Goal: Task Accomplishment & Management: Complete application form

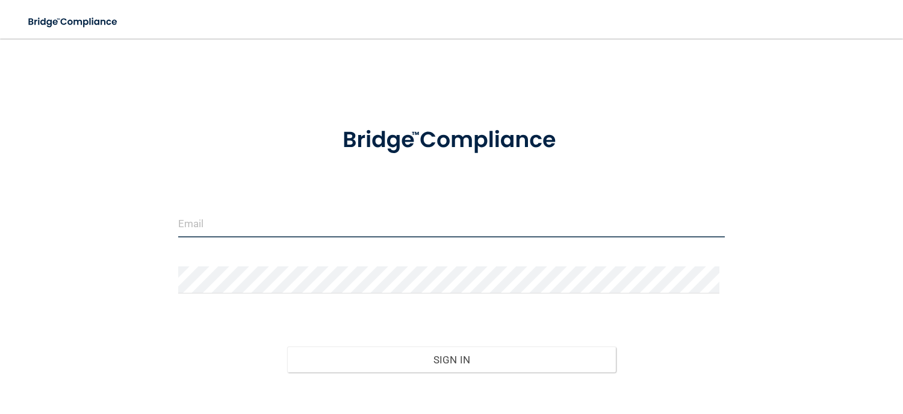
click at [290, 221] on input "email" at bounding box center [451, 223] width 547 height 27
type input "[PERSON_NAME][EMAIL_ADDRESS][DOMAIN_NAME][MEDICAL_DATA]"
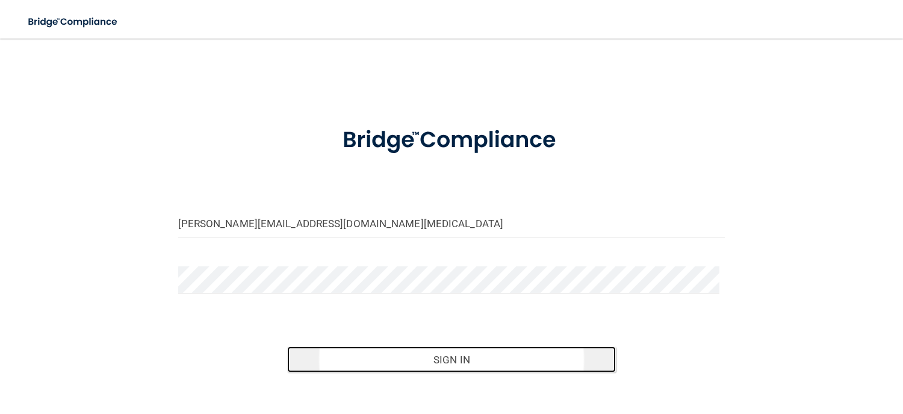
drag, startPoint x: 460, startPoint y: 358, endPoint x: 469, endPoint y: 353, distance: 9.7
click at [460, 358] on button "Sign In" at bounding box center [451, 359] width 328 height 26
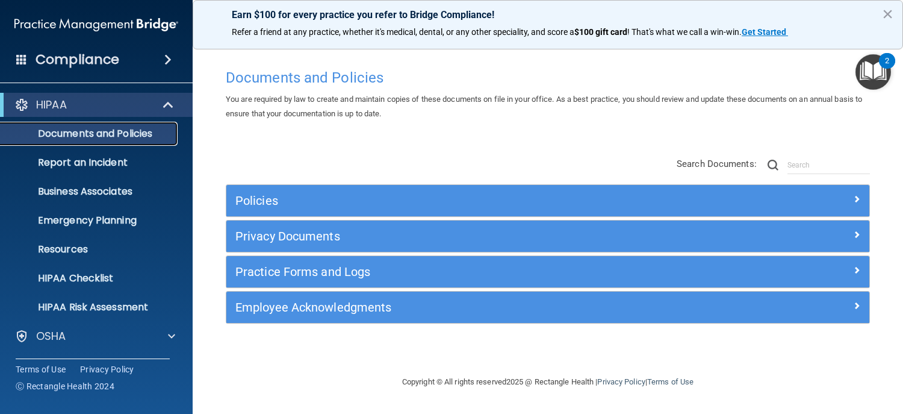
click at [114, 132] on p "Documents and Policies" at bounding box center [90, 134] width 164 height 12
click at [164, 100] on span at bounding box center [169, 105] width 10 height 14
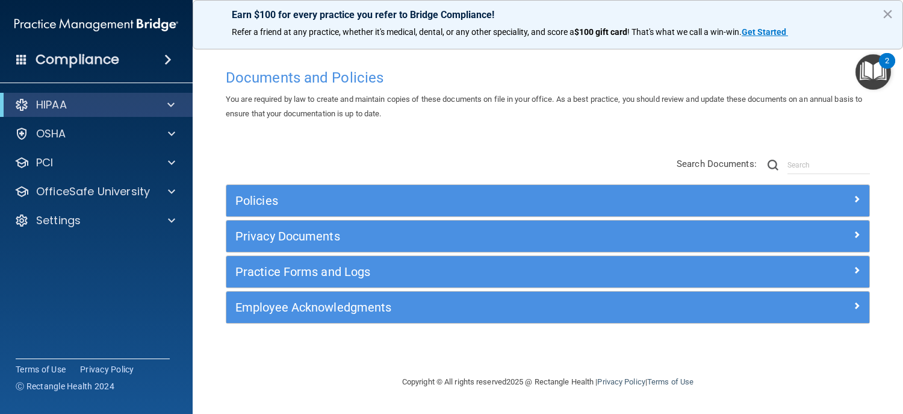
click at [74, 51] on h4 "Compliance" at bounding box center [78, 59] width 84 height 17
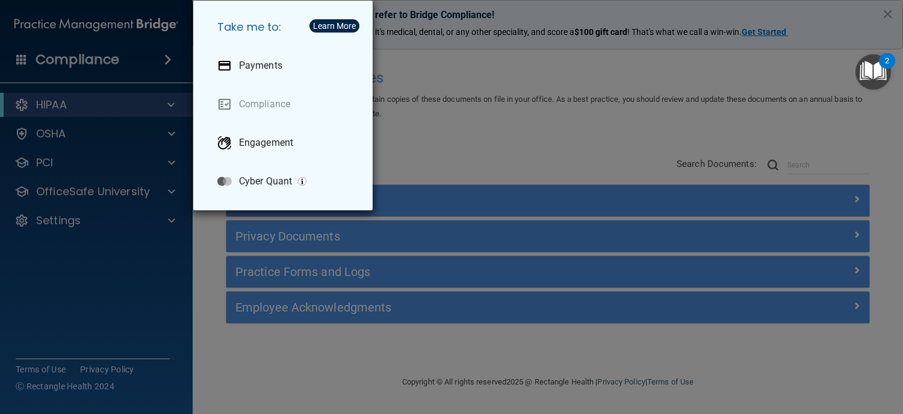
click at [74, 54] on div "Take me to: Payments Compliance Engagement Cyber Quant" at bounding box center [451, 207] width 903 height 414
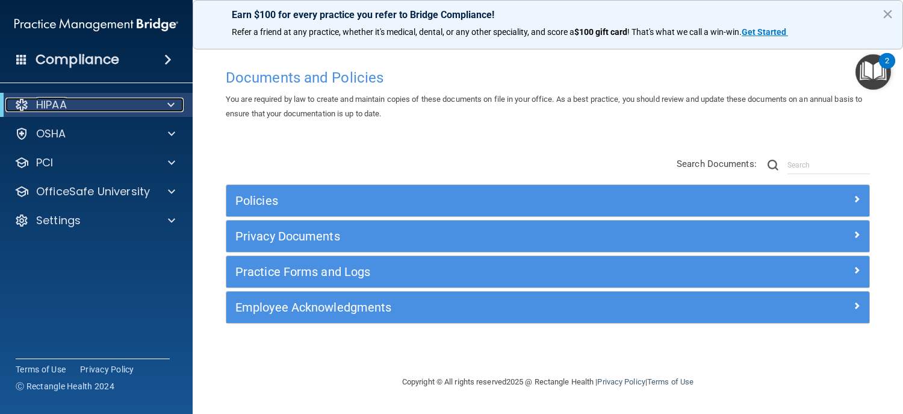
click at [161, 99] on div at bounding box center [169, 105] width 30 height 14
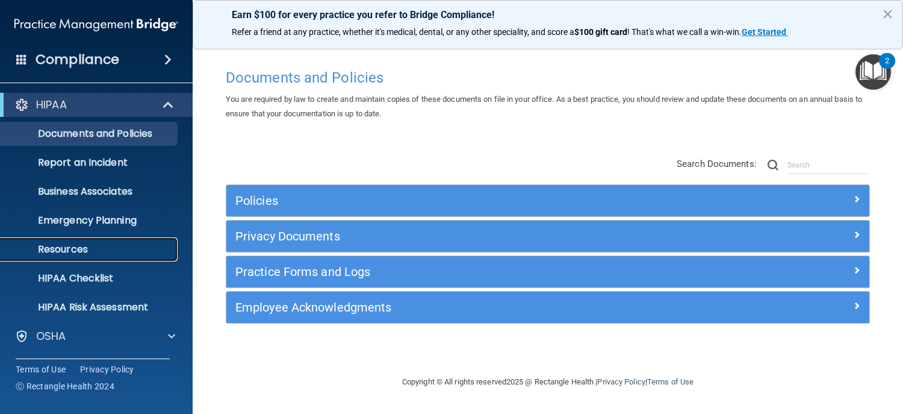
click at [87, 243] on p "Resources" at bounding box center [90, 249] width 164 height 12
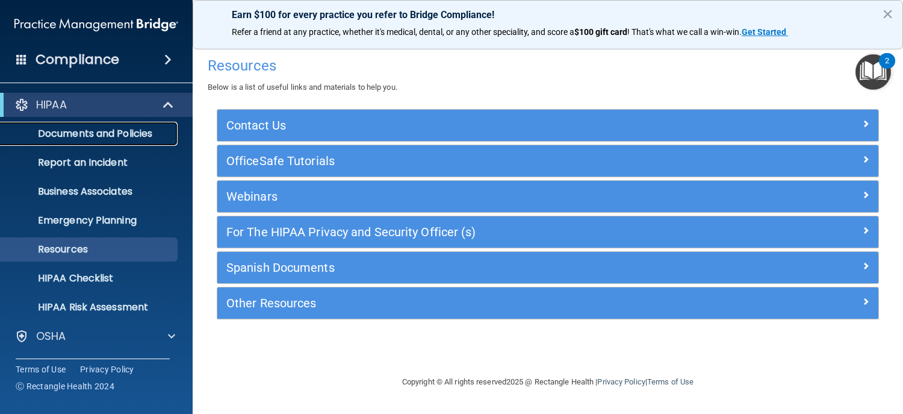
click at [137, 132] on p "Documents and Policies" at bounding box center [90, 134] width 164 height 12
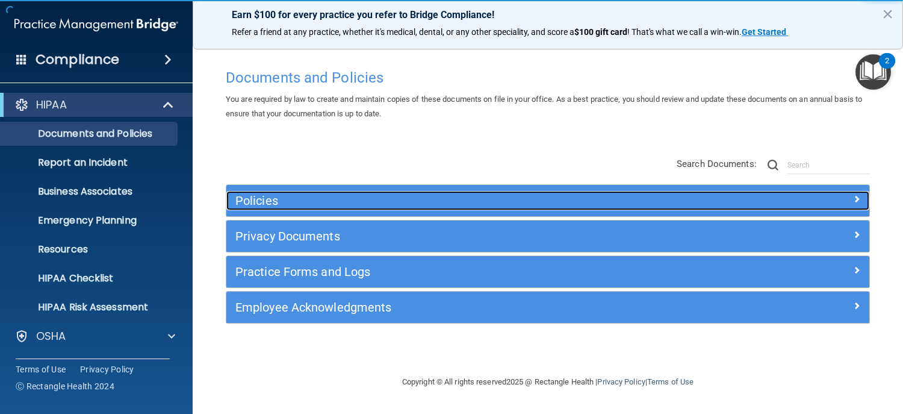
click at [282, 200] on h5 "Policies" at bounding box center [467, 200] width 464 height 13
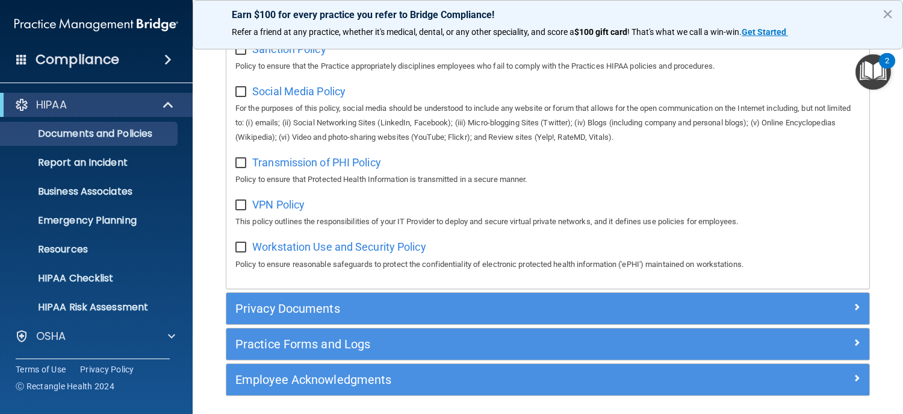
scroll to position [974, 0]
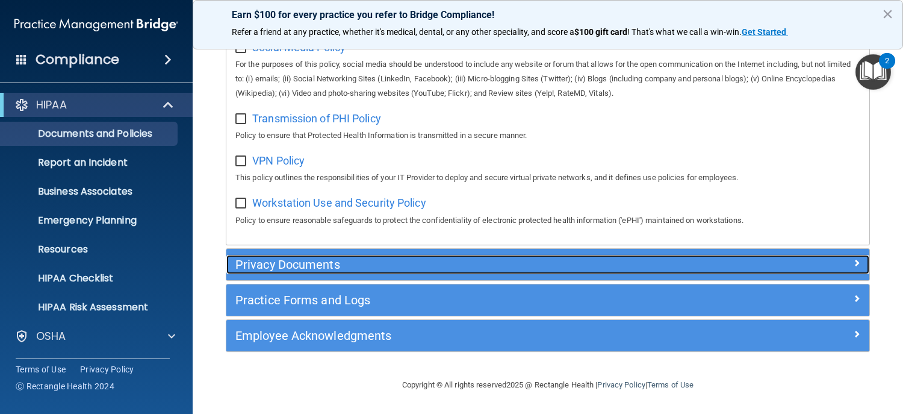
click at [329, 269] on h5 "Privacy Documents" at bounding box center [467, 264] width 464 height 13
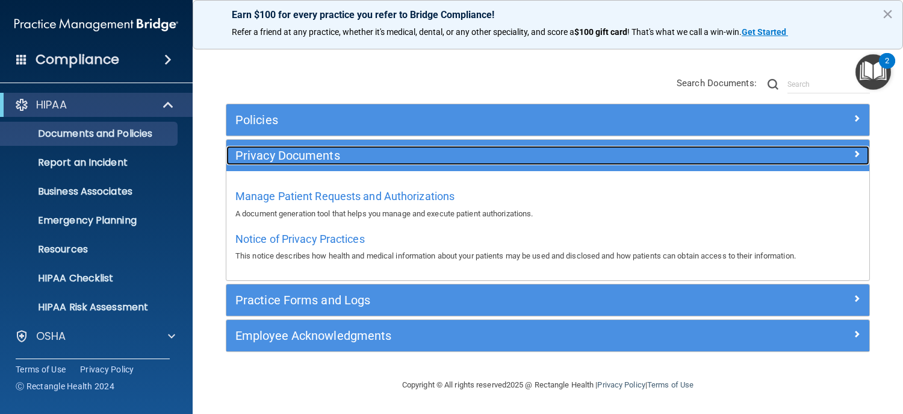
scroll to position [79, 0]
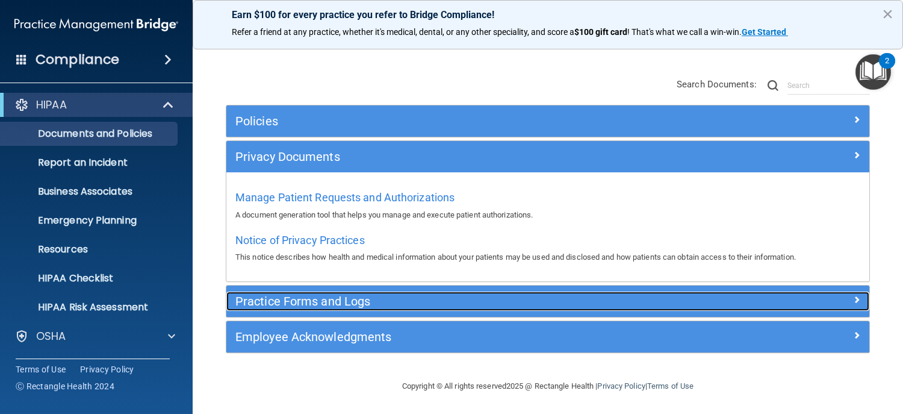
click at [334, 296] on h5 "Practice Forms and Logs" at bounding box center [467, 300] width 464 height 13
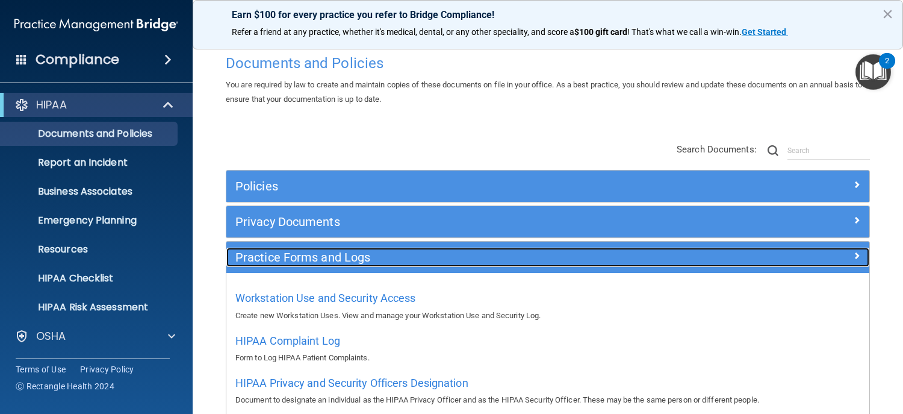
scroll to position [1, 0]
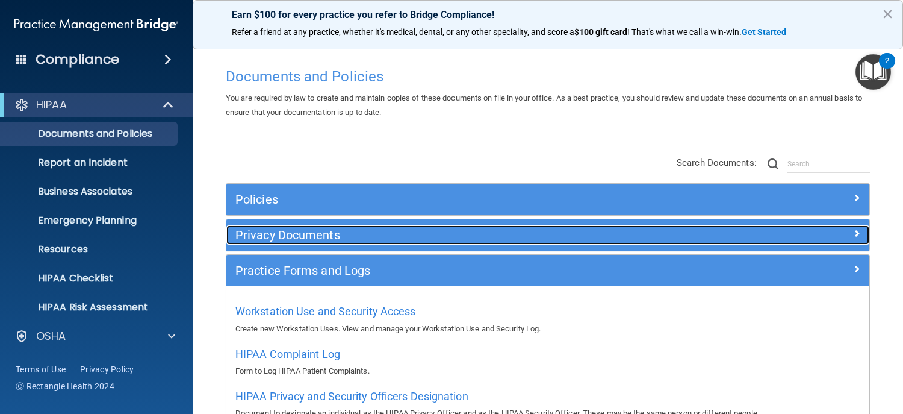
click at [318, 232] on h5 "Privacy Documents" at bounding box center [467, 234] width 464 height 13
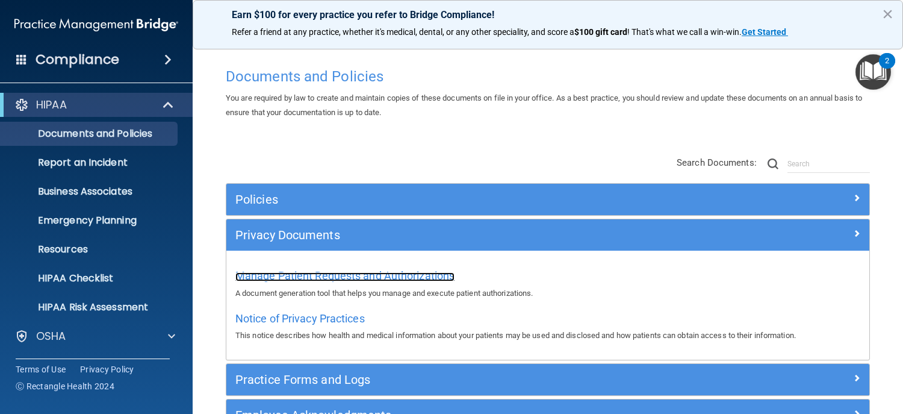
click at [364, 274] on span "Manage Patient Requests and Authorizations" at bounding box center [344, 275] width 219 height 13
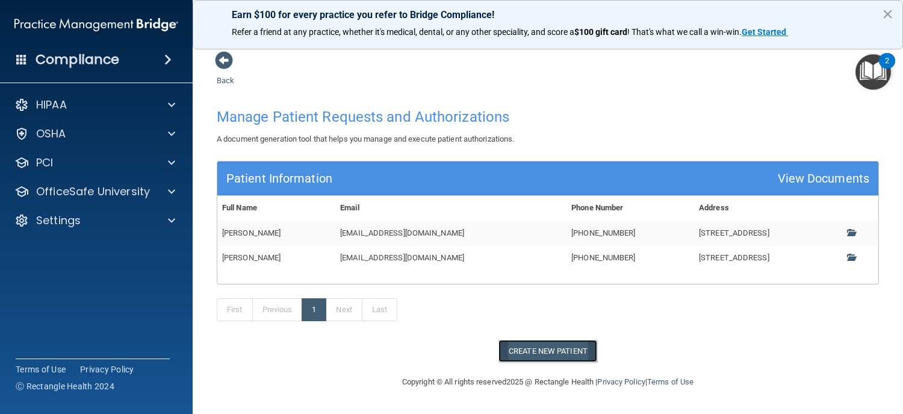
click at [576, 348] on button "Create New Patient" at bounding box center [548, 351] width 99 height 22
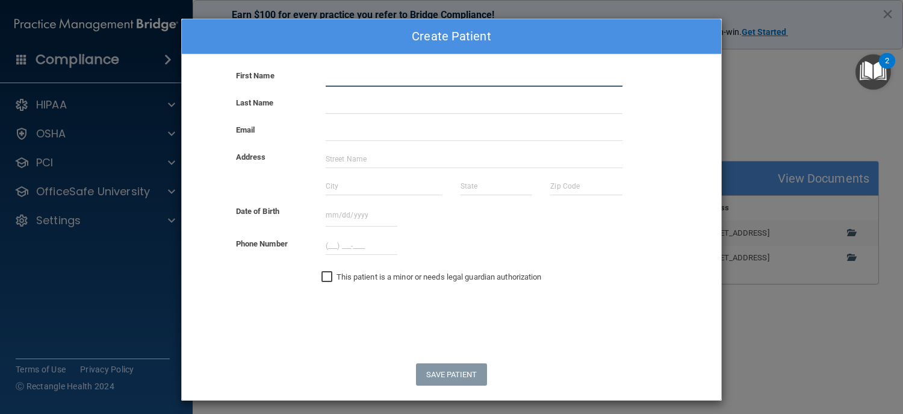
click at [329, 77] on input "text" at bounding box center [474, 78] width 297 height 18
type input "Barbara"
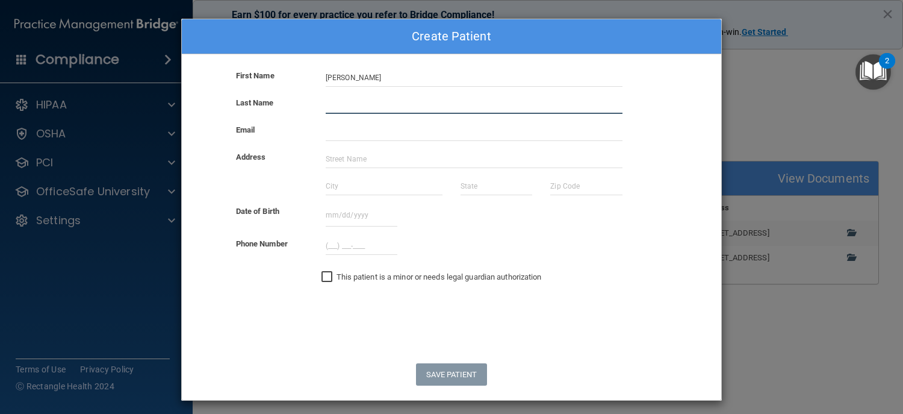
click at [397, 109] on input "text" at bounding box center [474, 105] width 297 height 18
type input "Telek"
click at [331, 212] on input "text" at bounding box center [362, 215] width 72 height 22
type input "07/02/1993"
click at [440, 340] on form "First Name Barbara Last Name Telek Email Address Date of Birth 07/02/1993 July …" at bounding box center [452, 234] width 540 height 331
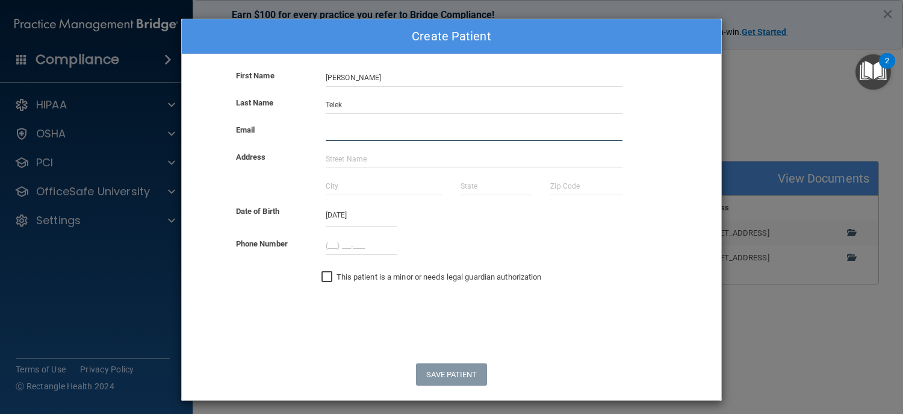
click at [341, 123] on input "email" at bounding box center [474, 132] width 297 height 18
click at [333, 133] on input "email" at bounding box center [474, 132] width 297 height 18
paste input "barbi.telek@gmail.com"
type input "barbi.telek@gmail.com"
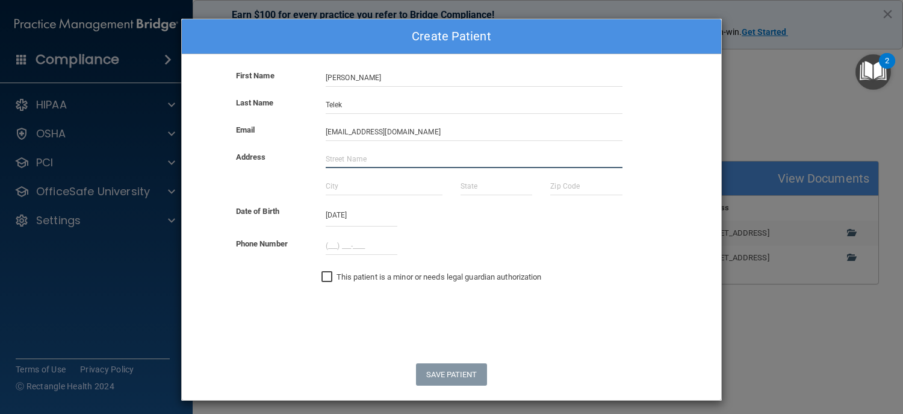
click at [432, 151] on input "text" at bounding box center [474, 159] width 297 height 18
paste input "4210 Ambrosia Ln"
type input "4210 Ambrosia Ln"
drag, startPoint x: 334, startPoint y: 184, endPoint x: 355, endPoint y: 185, distance: 21.7
click at [334, 184] on input "text" at bounding box center [384, 186] width 117 height 18
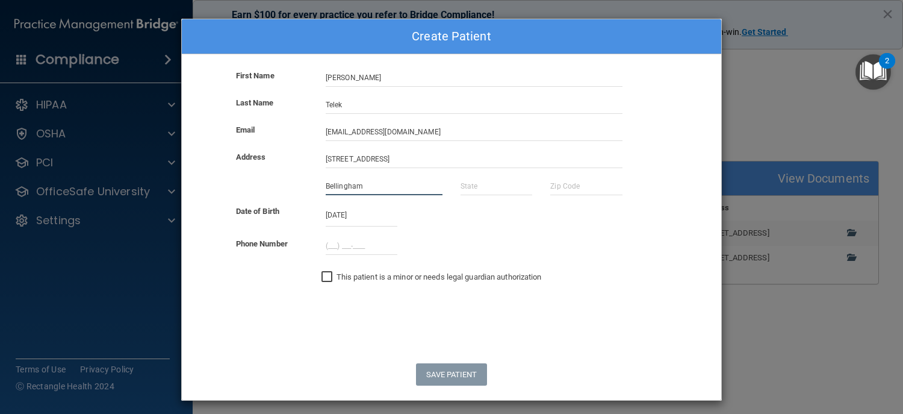
type input "Bellingham"
type input "WA"
type input "98226"
click at [331, 249] on input "(___) ___-____" at bounding box center [362, 246] width 72 height 18
paste input "360) 383-8002"
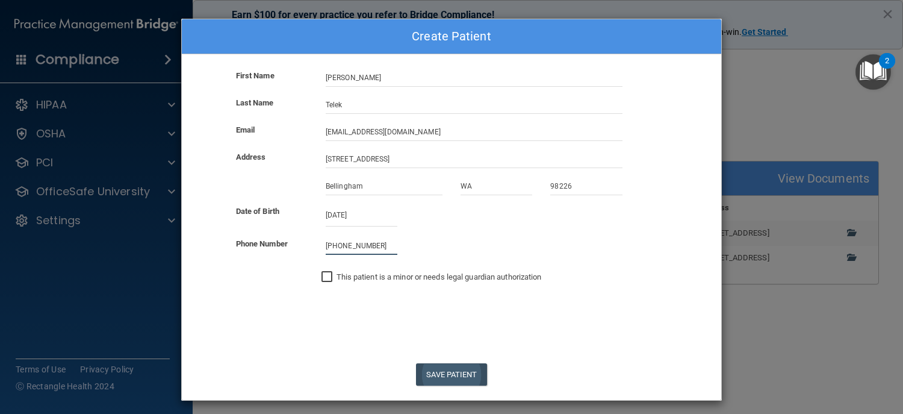
type input "(360) 383-8002"
click at [452, 374] on button "Save Patient" at bounding box center [451, 374] width 70 height 22
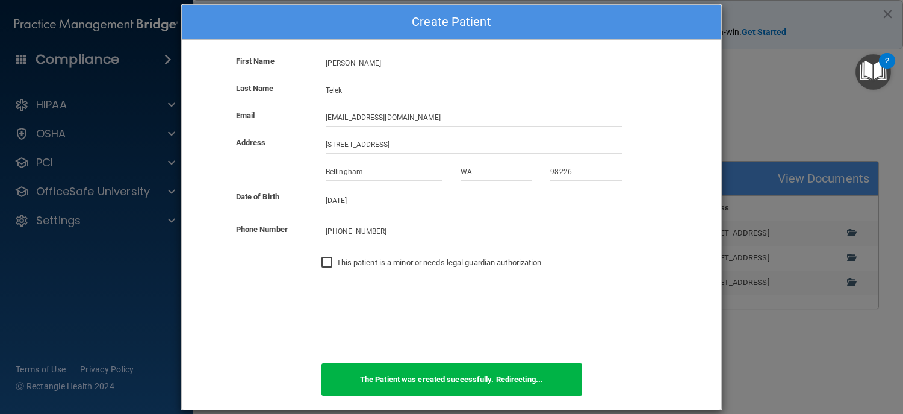
scroll to position [28, 0]
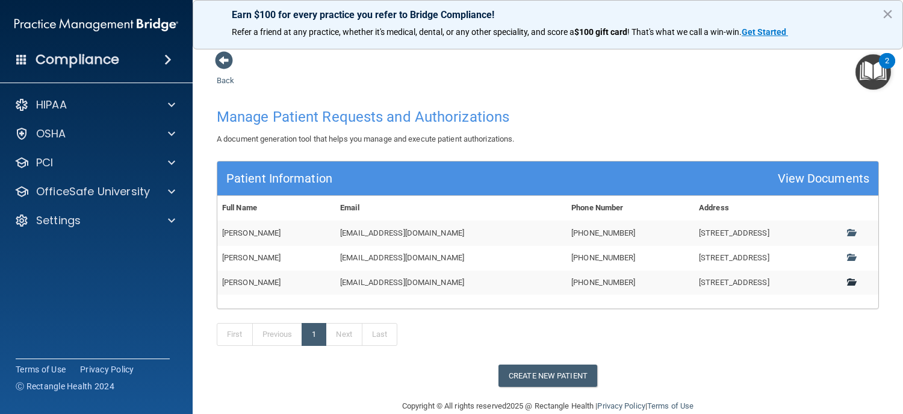
click at [849, 282] on link at bounding box center [855, 282] width 17 height 9
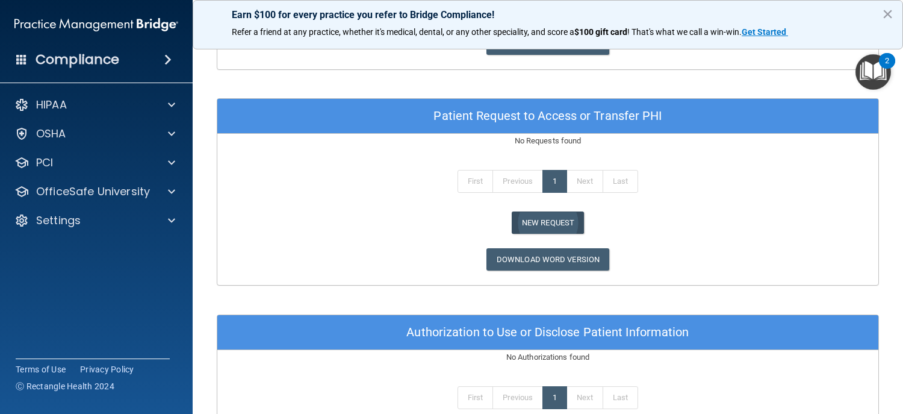
scroll to position [602, 0]
click at [555, 220] on button "New Request" at bounding box center [548, 222] width 72 height 22
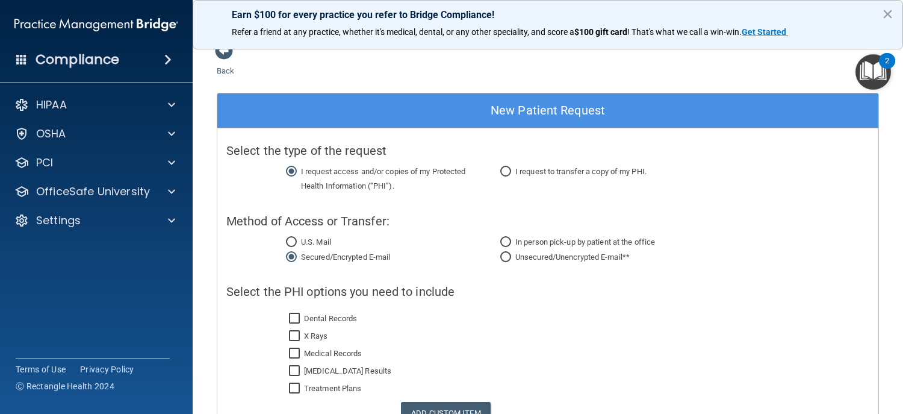
scroll to position [5, 0]
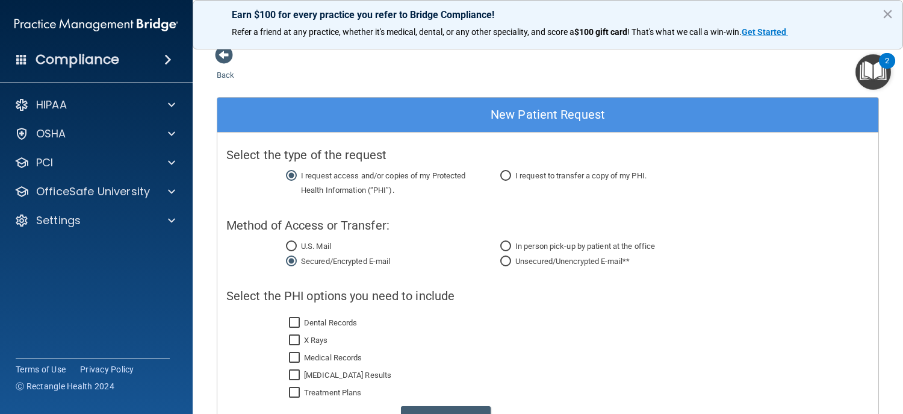
click at [501, 172] on input "I request to transfer a copy of my PHI." at bounding box center [505, 176] width 11 height 9
radio input "true"
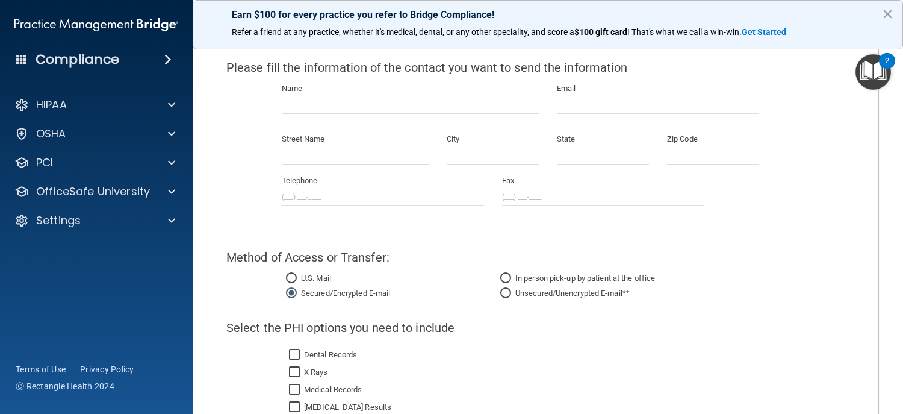
scroll to position [75, 0]
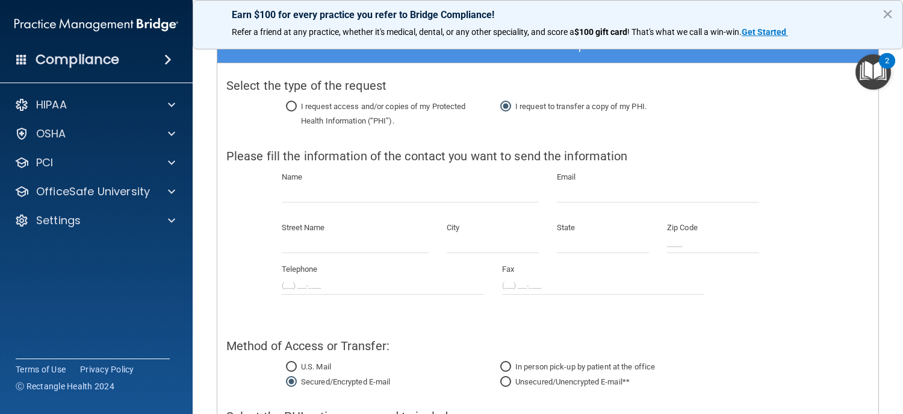
click at [286, 105] on input "I request access and/or copies of my Protected Health Information (“PHI”)." at bounding box center [291, 106] width 11 height 9
radio input "true"
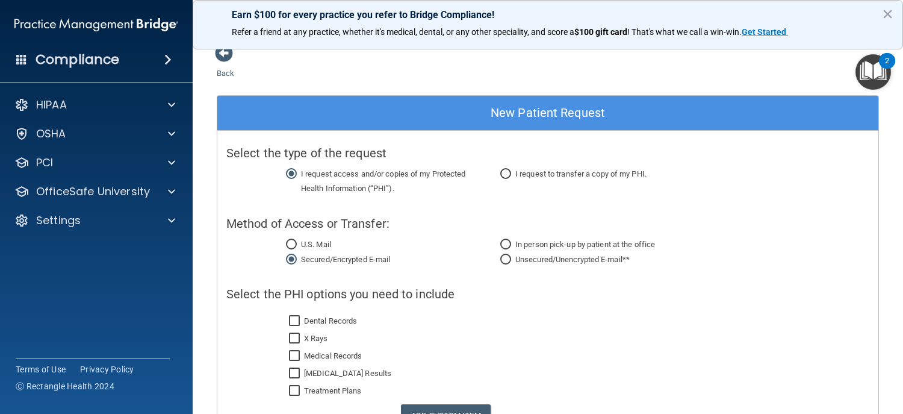
scroll to position [0, 0]
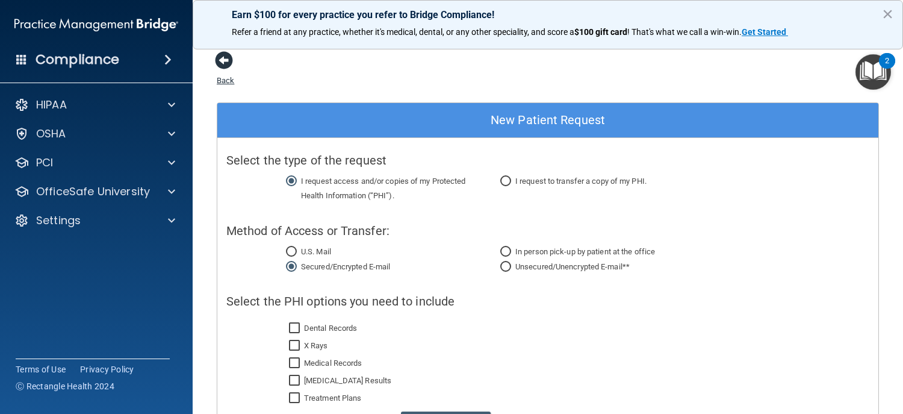
click at [224, 63] on span at bounding box center [224, 60] width 18 height 18
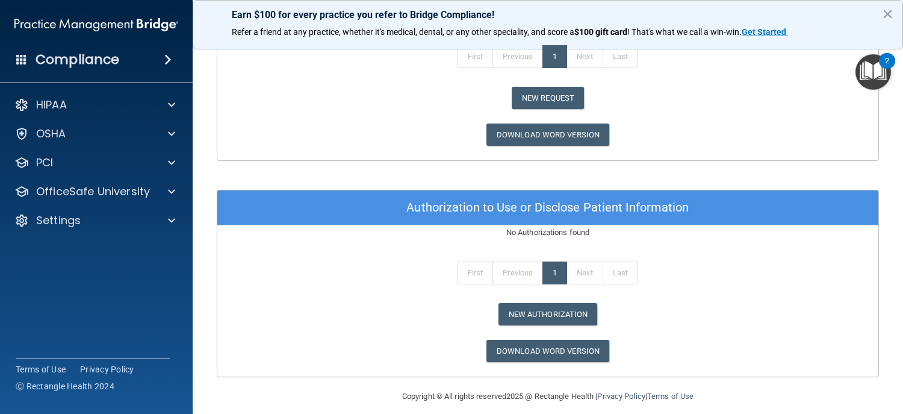
scroll to position [733, 0]
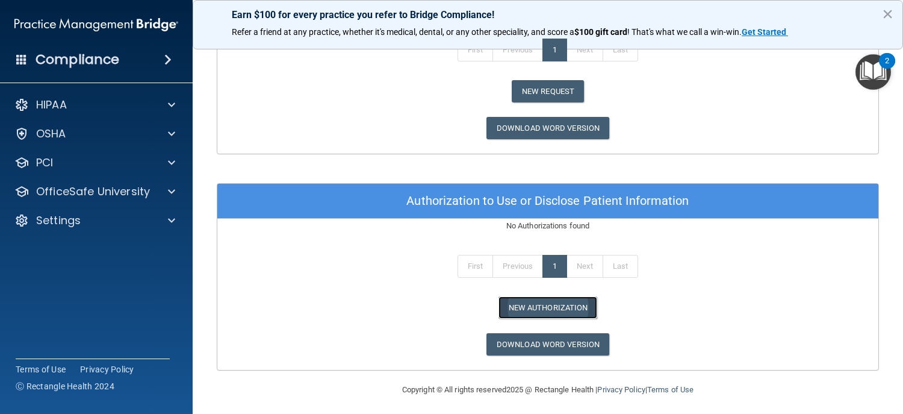
click at [570, 302] on button "New Authorization" at bounding box center [548, 307] width 99 height 22
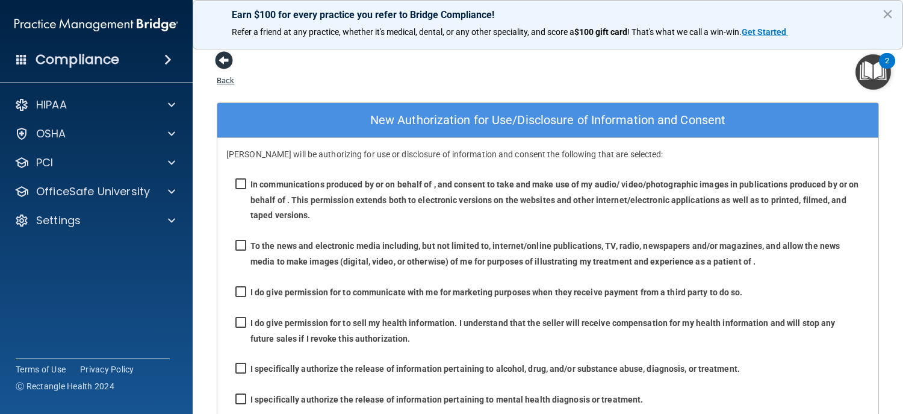
click at [225, 60] on span at bounding box center [224, 60] width 18 height 18
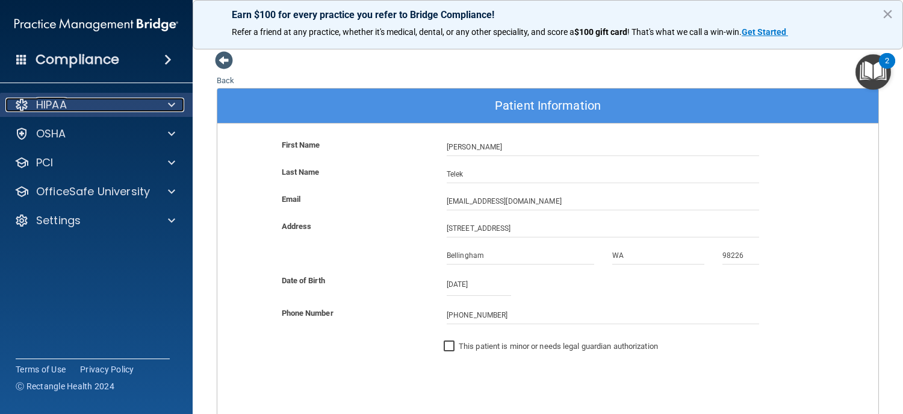
click at [101, 102] on div "HIPAA" at bounding box center [79, 105] width 149 height 14
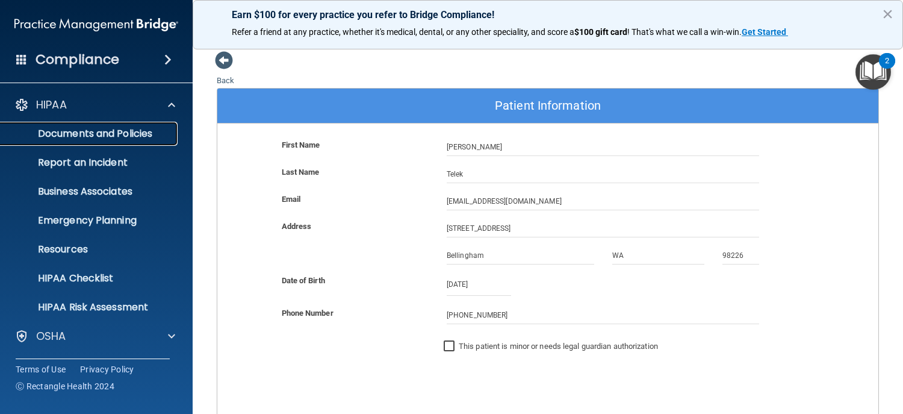
click at [139, 140] on link "Documents and Policies" at bounding box center [83, 134] width 190 height 24
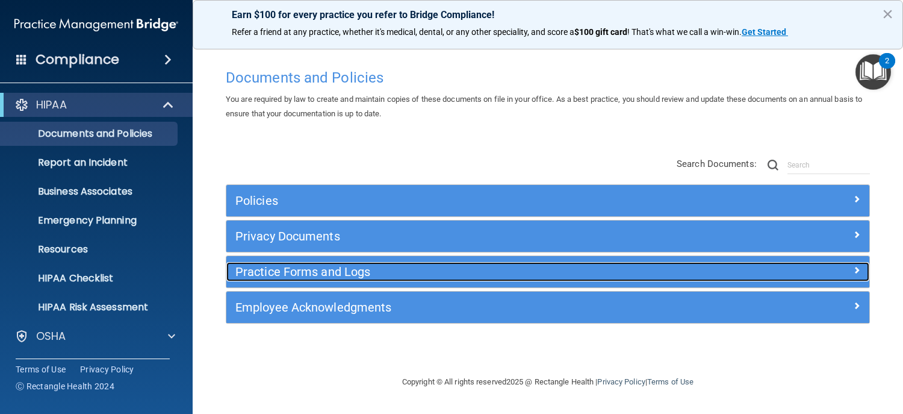
click at [341, 275] on h5 "Practice Forms and Logs" at bounding box center [467, 271] width 464 height 13
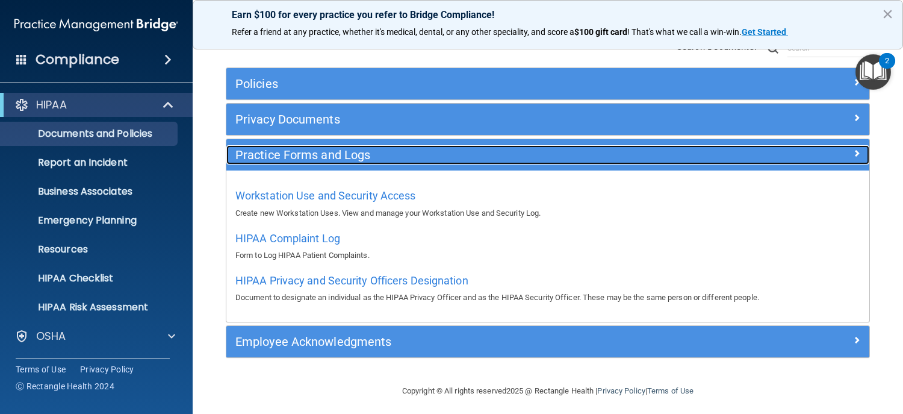
scroll to position [120, 0]
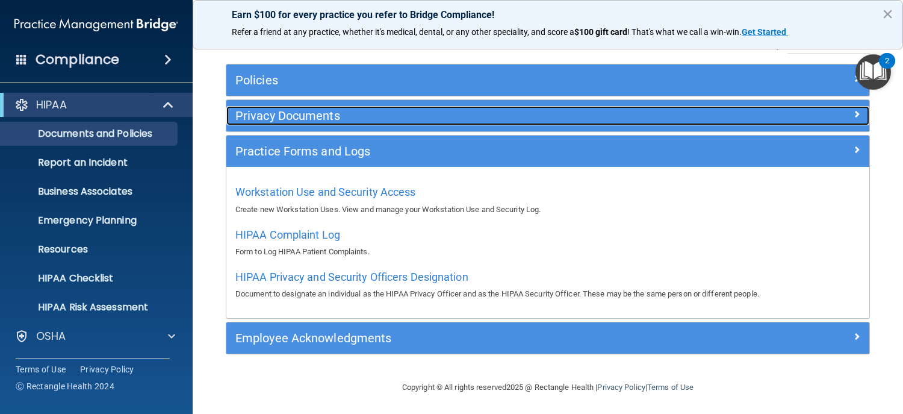
click at [291, 113] on h5 "Privacy Documents" at bounding box center [467, 115] width 464 height 13
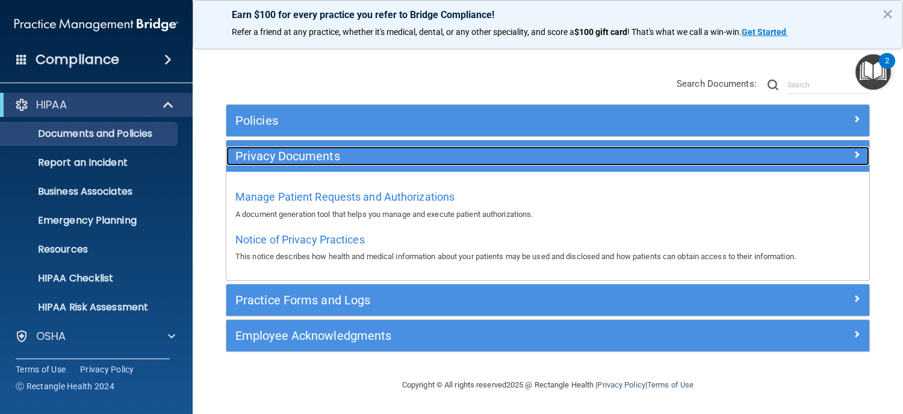
scroll to position [79, 0]
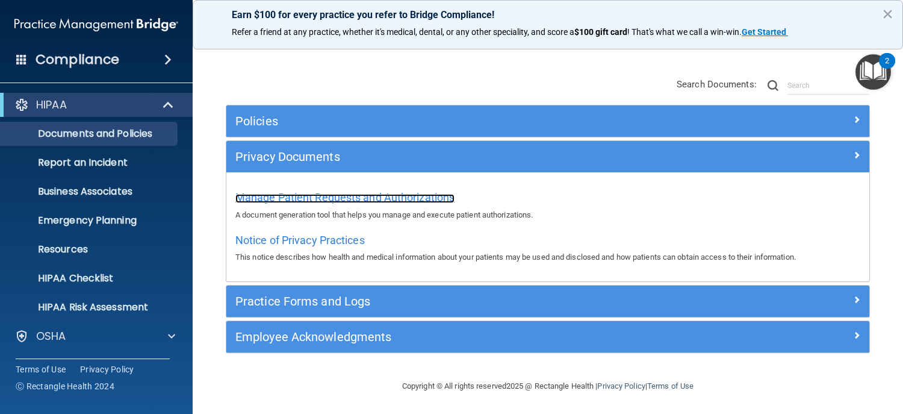
click at [426, 197] on span "Manage Patient Requests and Authorizations" at bounding box center [344, 197] width 219 height 13
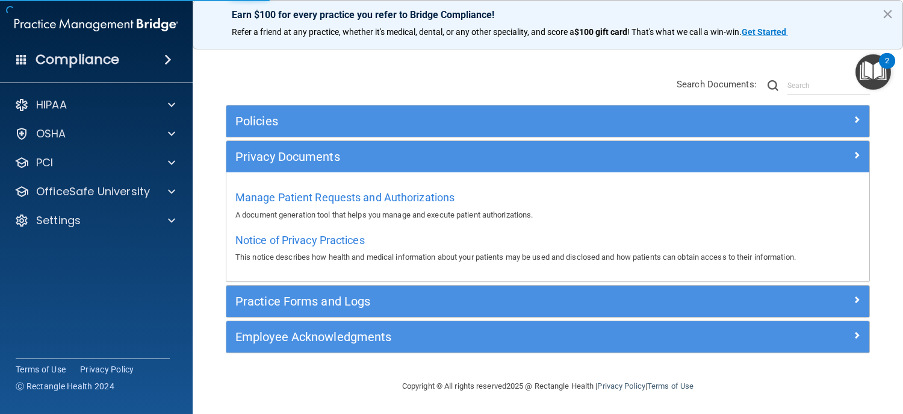
scroll to position [19, 0]
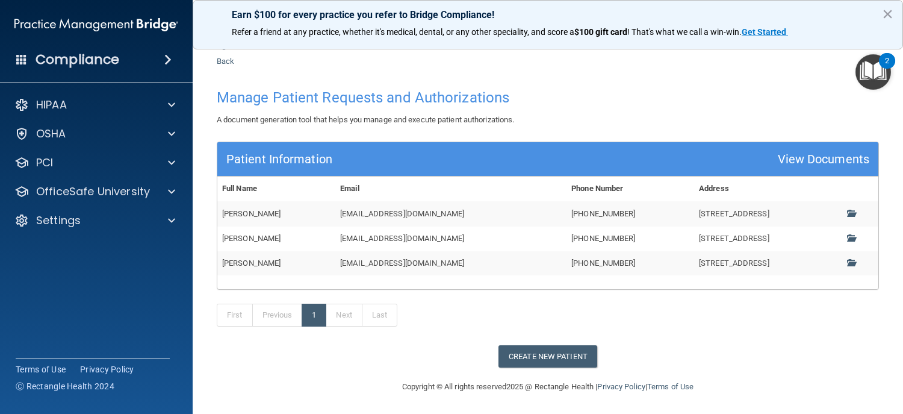
click at [252, 263] on td "Barbara Telek" at bounding box center [276, 263] width 118 height 24
click at [847, 258] on span at bounding box center [851, 262] width 8 height 8
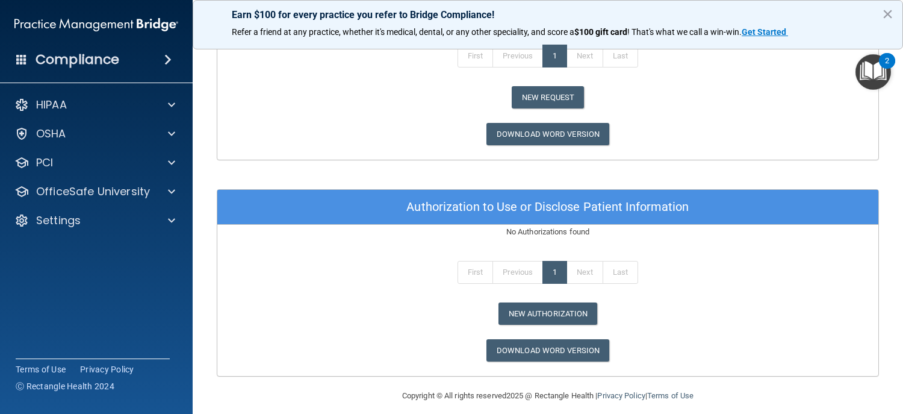
scroll to position [733, 0]
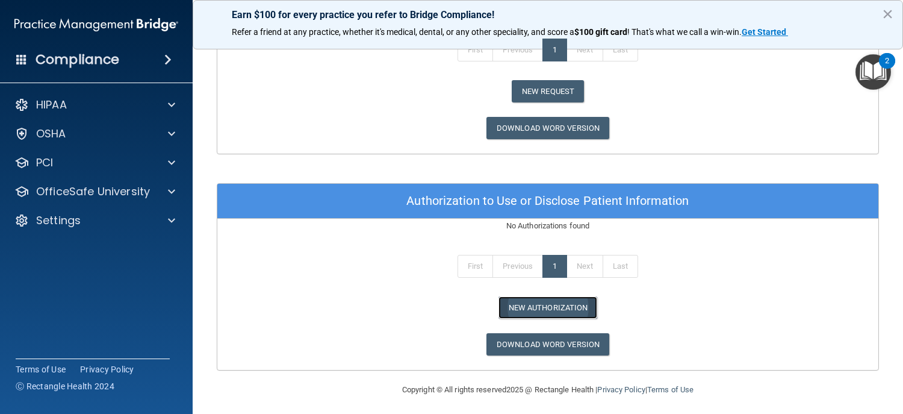
click at [564, 302] on button "New Authorization" at bounding box center [548, 307] width 99 height 22
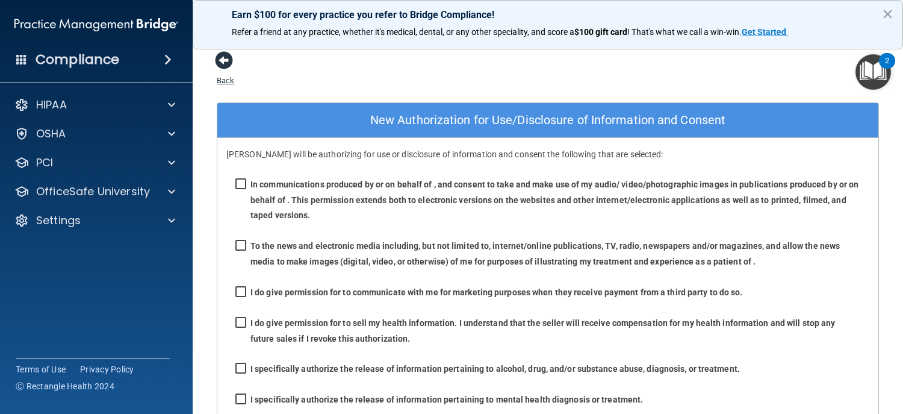
click at [225, 62] on span at bounding box center [224, 60] width 18 height 18
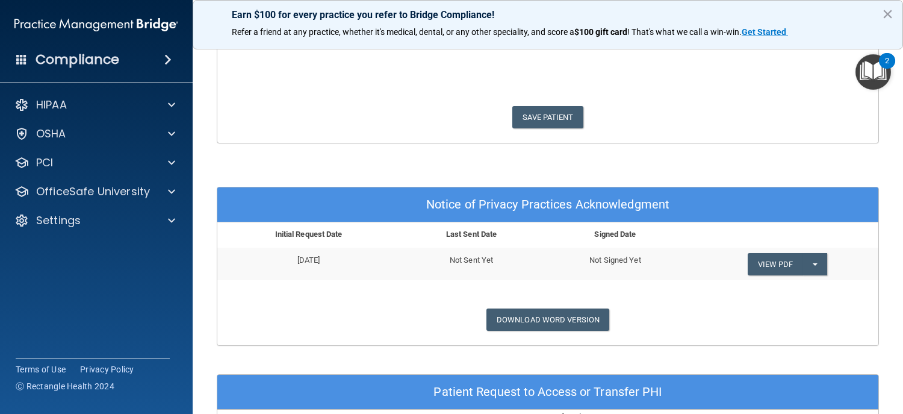
scroll to position [301, 0]
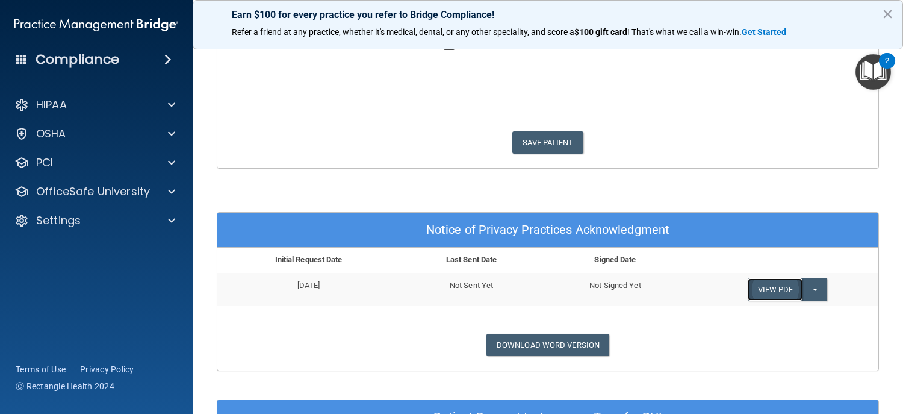
click at [761, 284] on link "View PDF" at bounding box center [775, 289] width 55 height 22
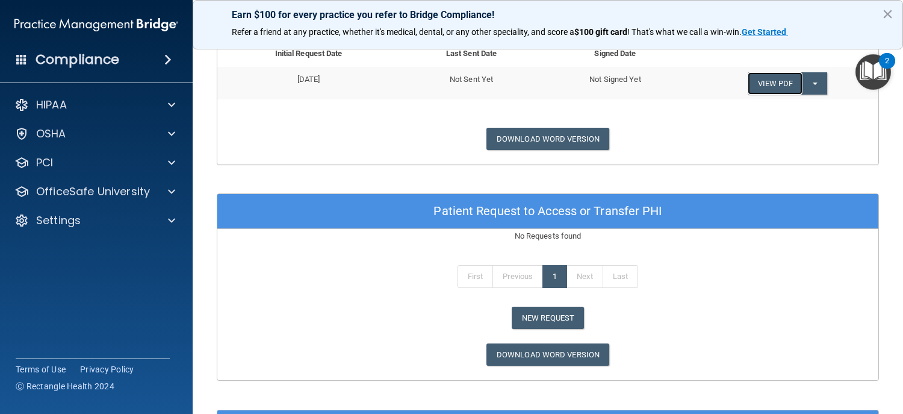
scroll to position [542, 0]
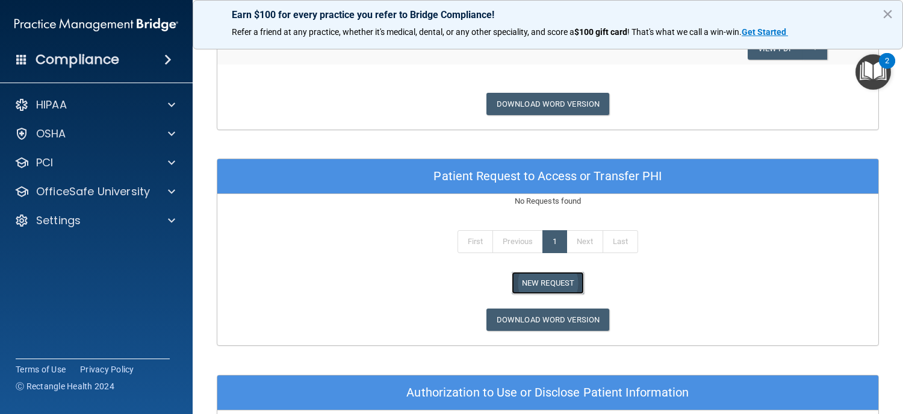
click at [561, 278] on button "New Request" at bounding box center [548, 283] width 72 height 22
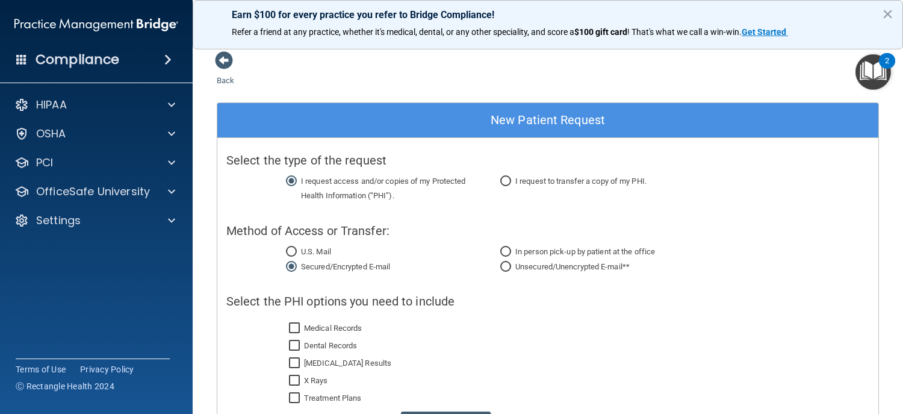
click at [503, 181] on input "I request to transfer a copy of my PHI." at bounding box center [505, 181] width 11 height 9
radio input "true"
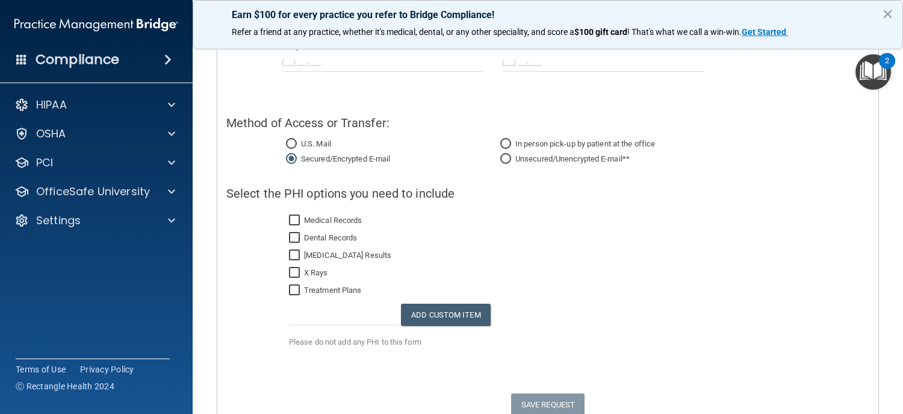
scroll to position [301, 0]
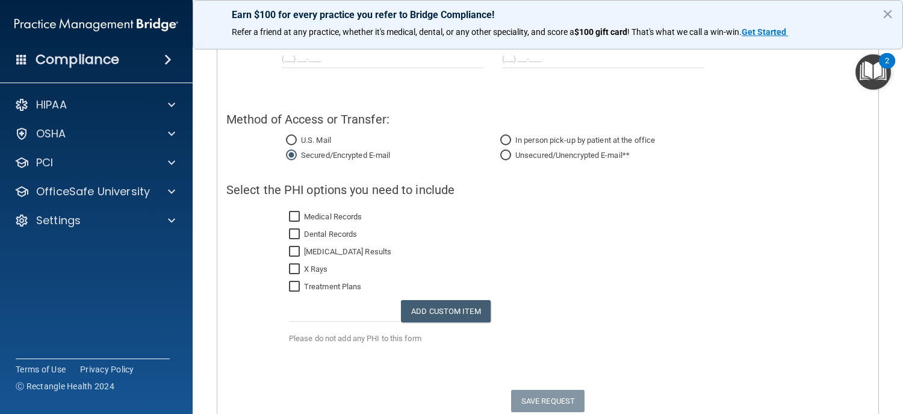
click at [500, 140] on input "In person pick-up by patient at the office" at bounding box center [505, 140] width 11 height 9
radio input "true"
click at [290, 140] on input "U.S. Mail" at bounding box center [291, 140] width 11 height 9
radio input "true"
click at [293, 216] on input "Medical Records" at bounding box center [296, 217] width 14 height 10
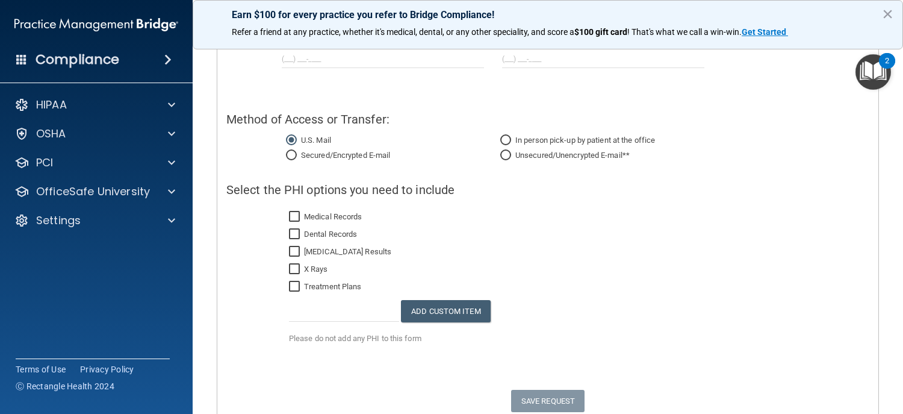
checkbox input "true"
click at [291, 283] on input "Treatment Plans" at bounding box center [296, 287] width 14 height 10
checkbox input "true"
click at [296, 264] on input "X Rays" at bounding box center [296, 269] width 14 height 10
checkbox input "true"
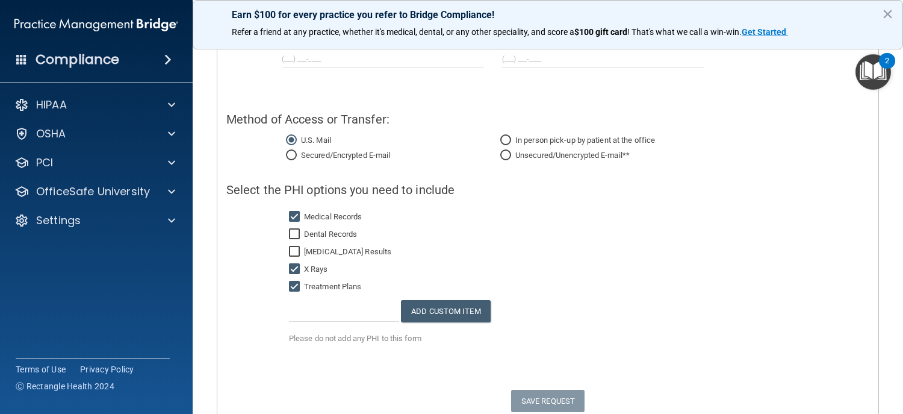
click at [296, 248] on input "MRI Results" at bounding box center [296, 252] width 14 height 10
checkbox input "true"
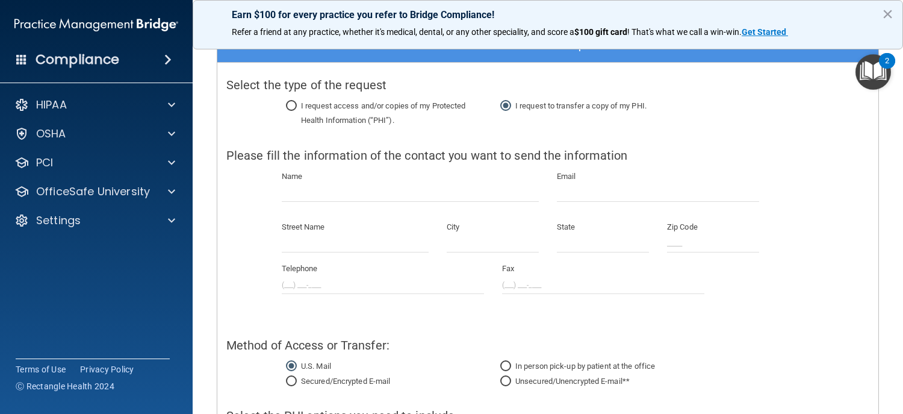
scroll to position [75, 0]
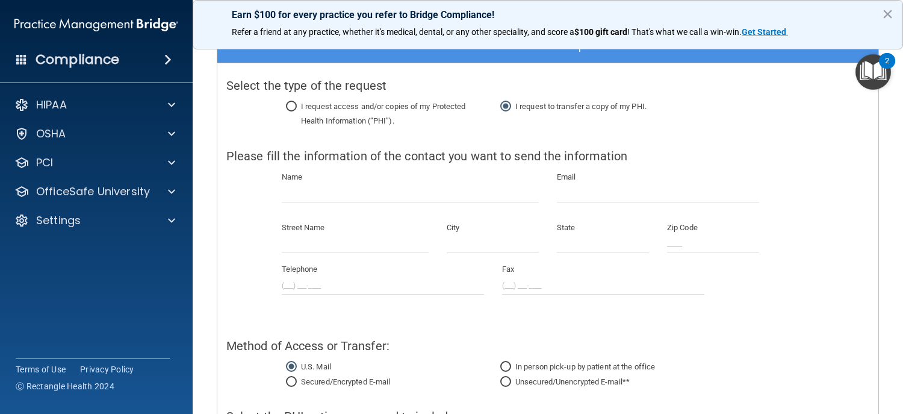
click at [293, 105] on input "I request access and/or copies of my Protected Health Information (“PHI”)." at bounding box center [291, 106] width 11 height 9
radio input "true"
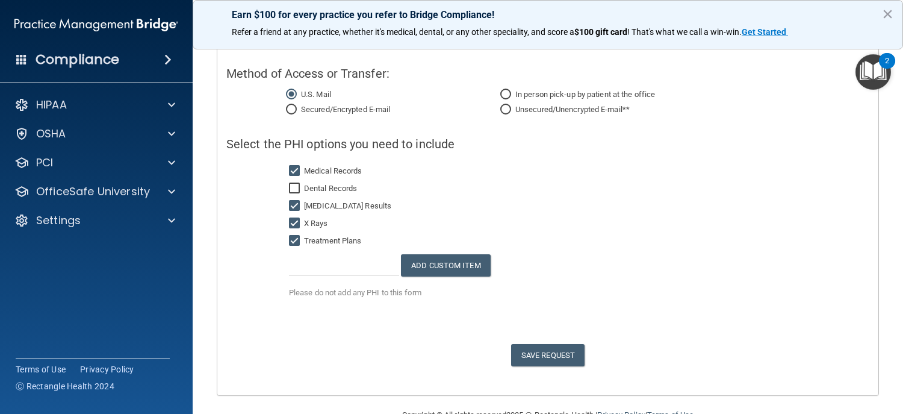
scroll to position [185, 0]
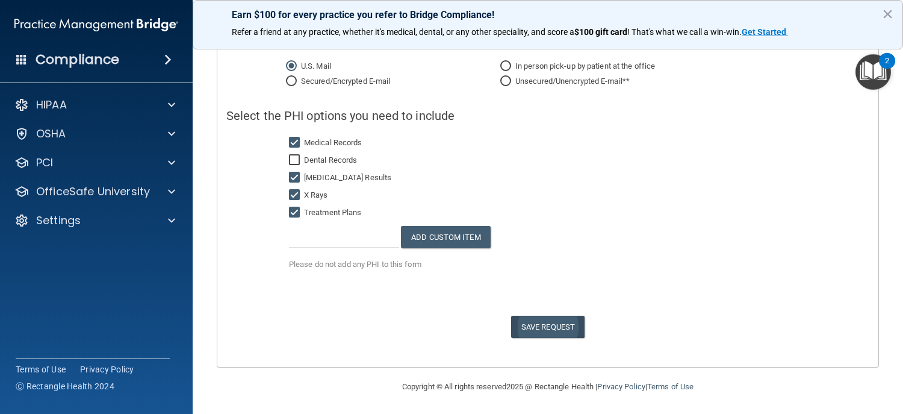
click at [561, 323] on span "Save Request" at bounding box center [547, 327] width 73 height 22
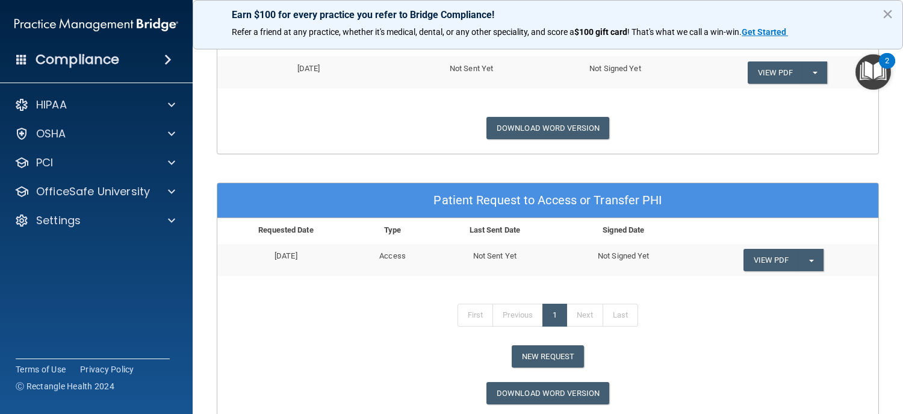
scroll to position [482, 0]
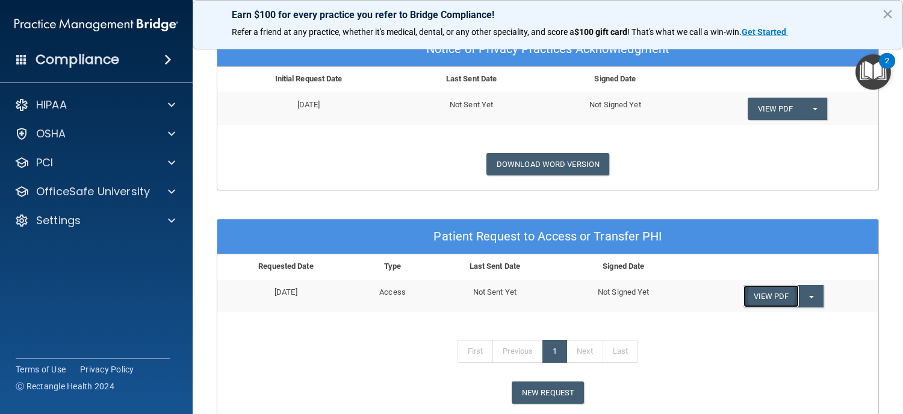
click at [759, 294] on link "View PDF" at bounding box center [771, 296] width 55 height 22
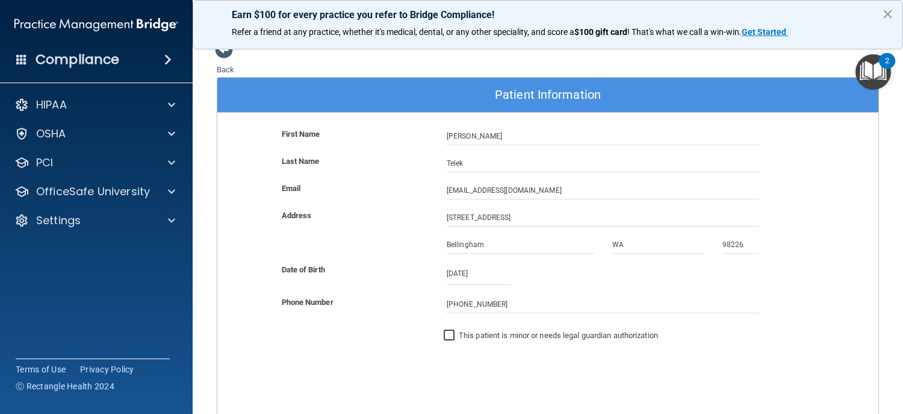
scroll to position [0, 0]
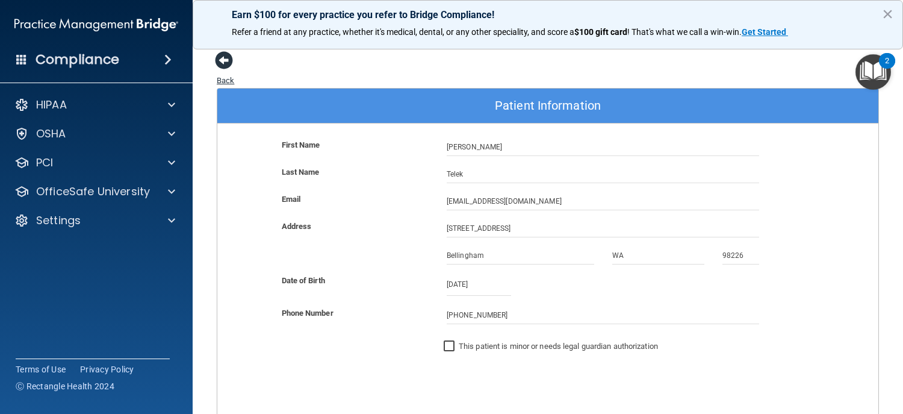
click at [225, 61] on span at bounding box center [224, 60] width 18 height 18
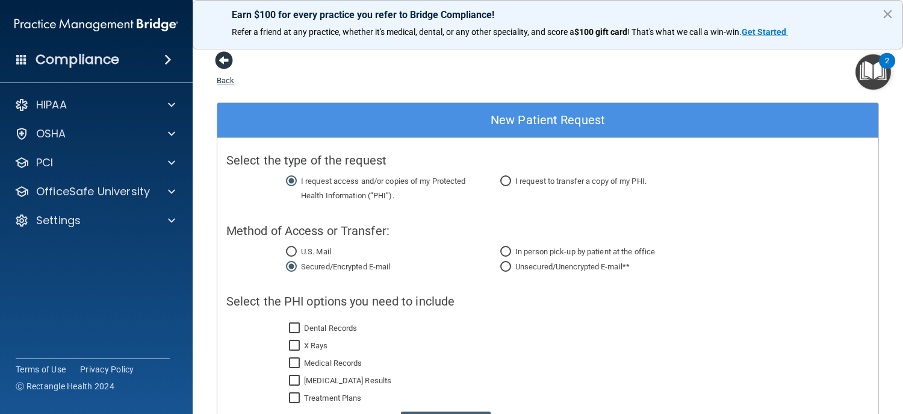
click at [223, 63] on span at bounding box center [224, 60] width 18 height 18
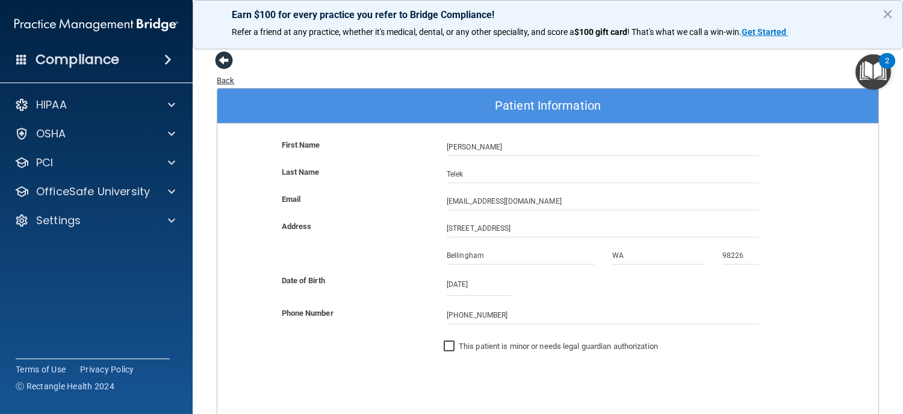
click at [229, 59] on span at bounding box center [224, 60] width 18 height 18
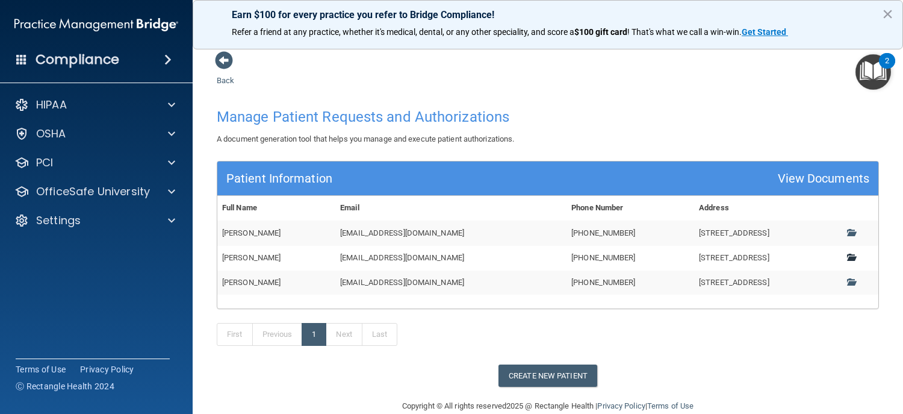
click at [847, 258] on span at bounding box center [851, 257] width 8 height 8
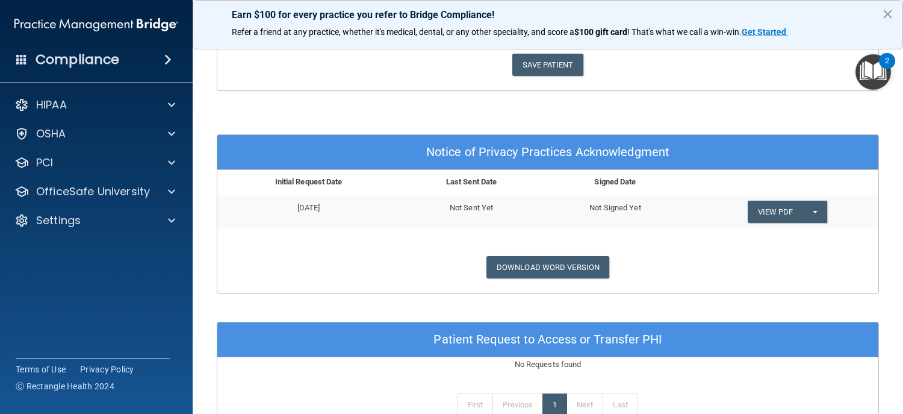
scroll to position [372, 0]
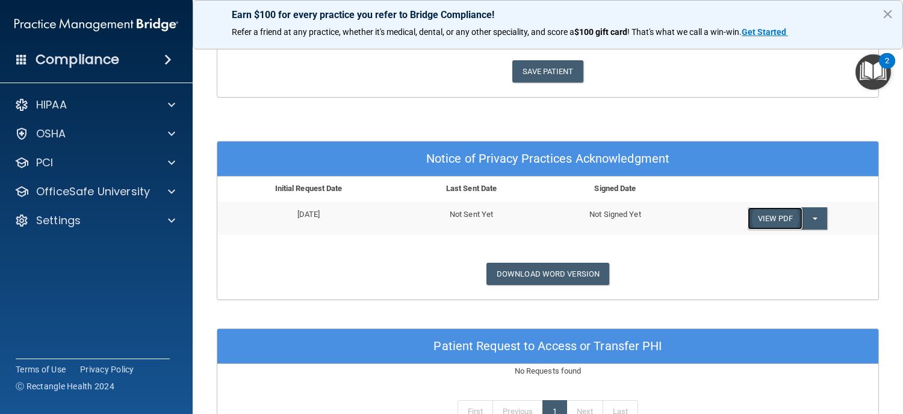
click at [779, 219] on link "View PDF" at bounding box center [775, 218] width 55 height 22
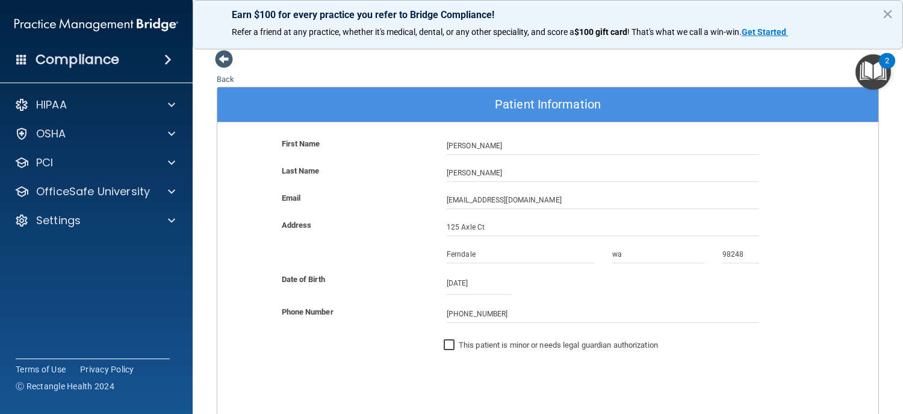
scroll to position [0, 0]
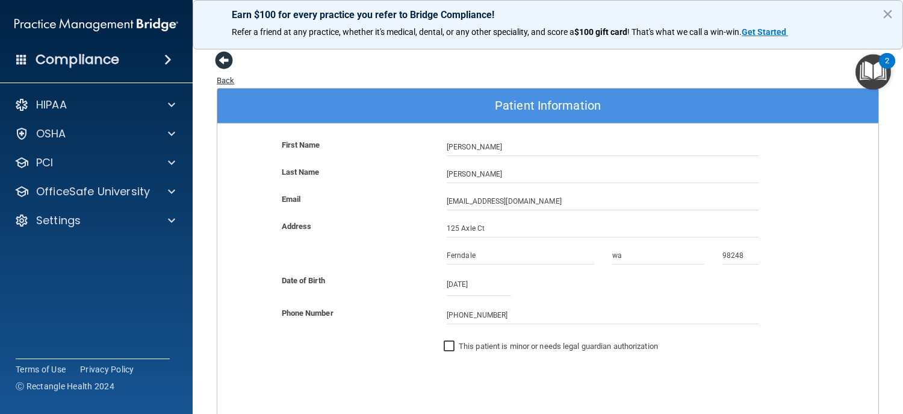
click at [223, 61] on span at bounding box center [224, 60] width 18 height 18
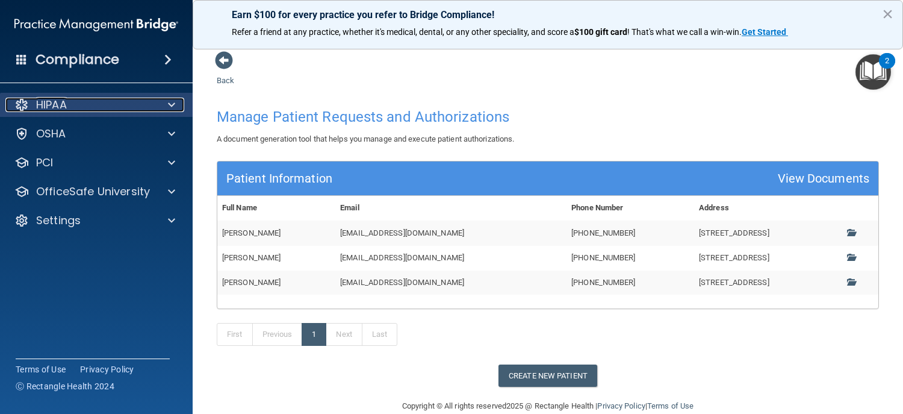
click at [47, 101] on p "HIPAA" at bounding box center [51, 105] width 31 height 14
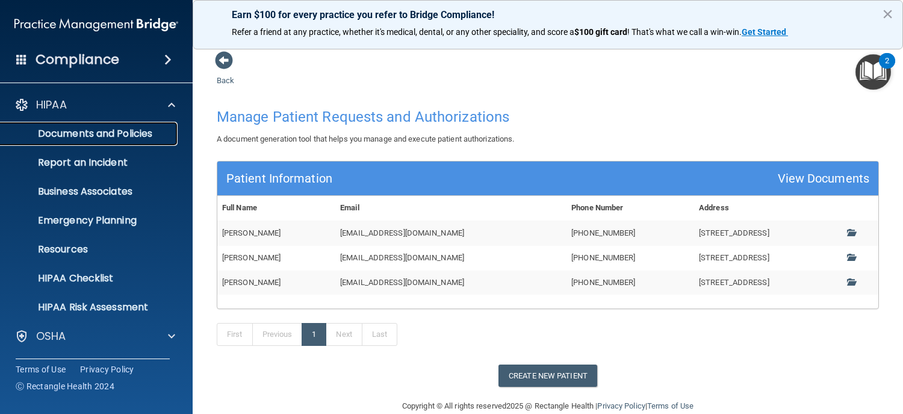
click at [125, 131] on p "Documents and Policies" at bounding box center [90, 134] width 164 height 12
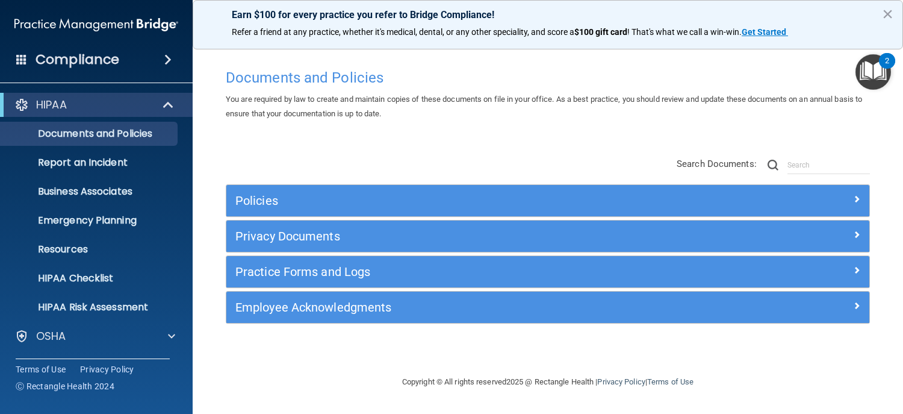
click at [874, 63] on img "Open Resource Center, 2 new notifications" at bounding box center [874, 72] width 36 height 36
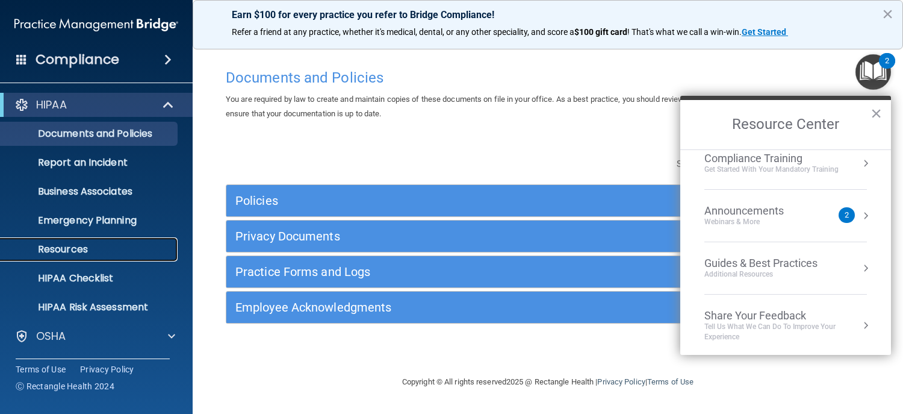
click at [99, 252] on p "Resources" at bounding box center [90, 249] width 164 height 12
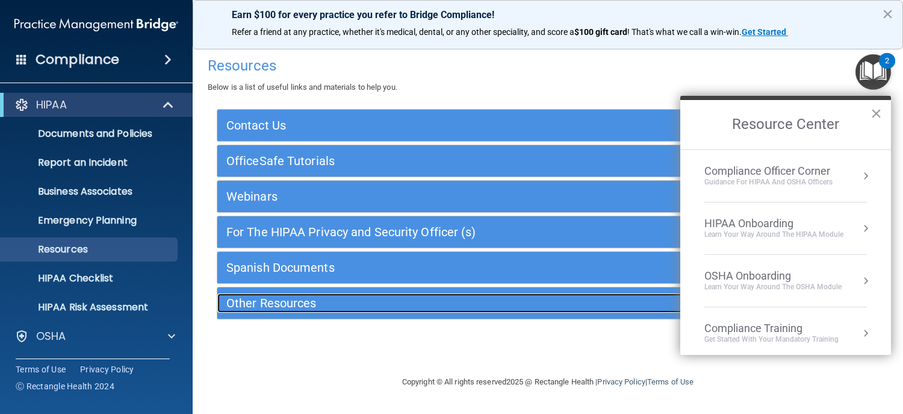
click at [303, 297] on h5 "Other Resources" at bounding box center [465, 302] width 478 height 13
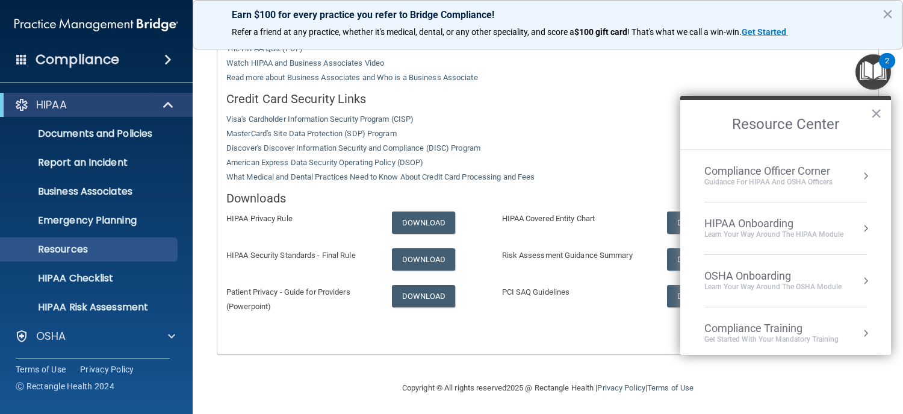
scroll to position [352, 0]
click at [878, 108] on button "×" at bounding box center [876, 113] width 11 height 19
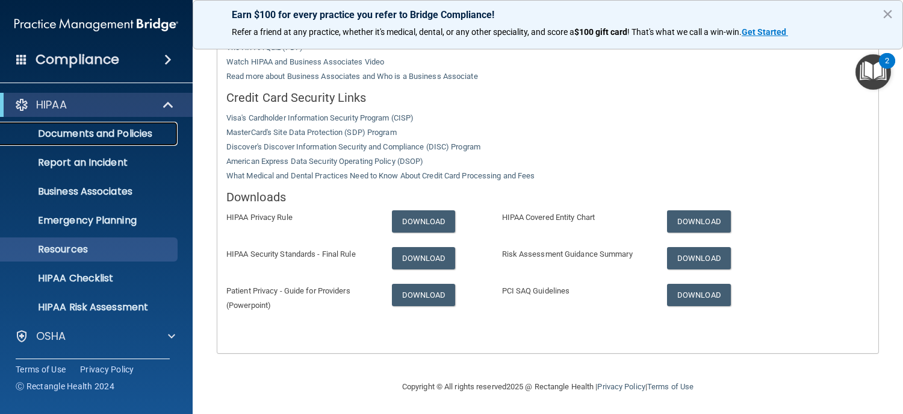
click at [104, 135] on p "Documents and Policies" at bounding box center [90, 134] width 164 height 12
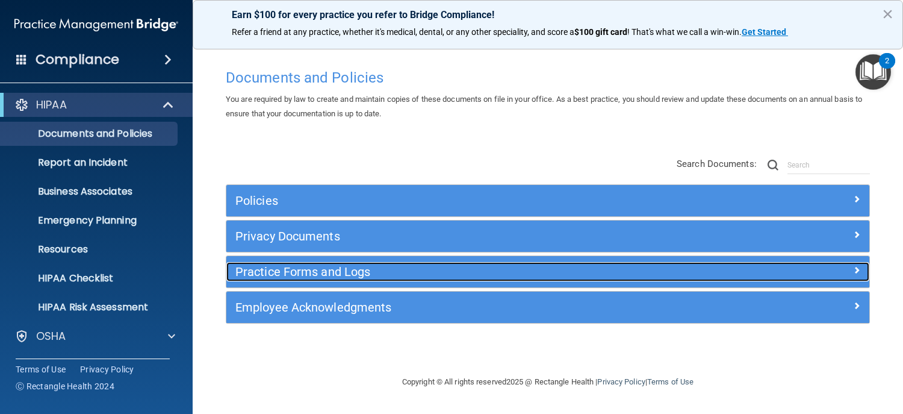
click at [330, 273] on h5 "Practice Forms and Logs" at bounding box center [467, 271] width 464 height 13
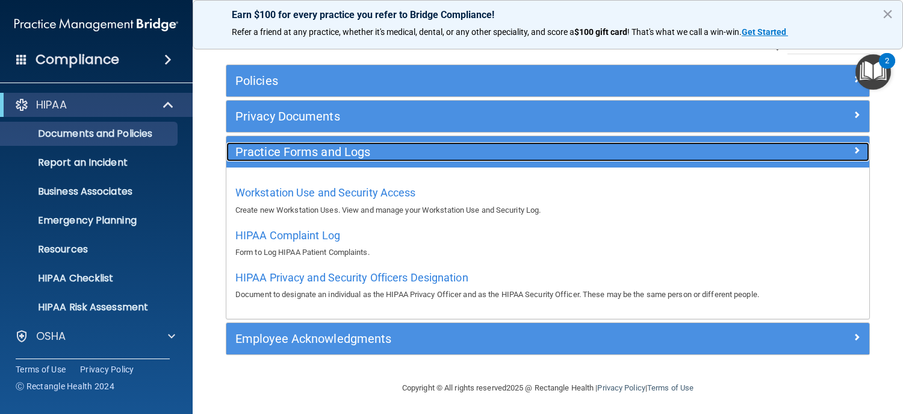
scroll to position [122, 0]
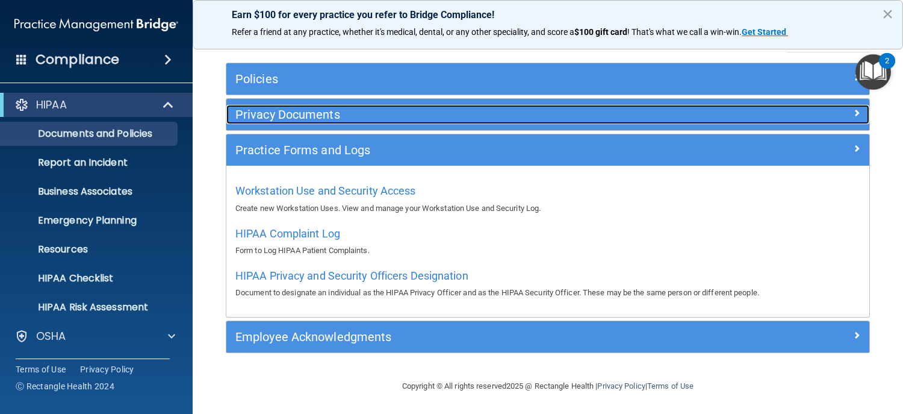
click at [329, 114] on h5 "Privacy Documents" at bounding box center [467, 114] width 464 height 13
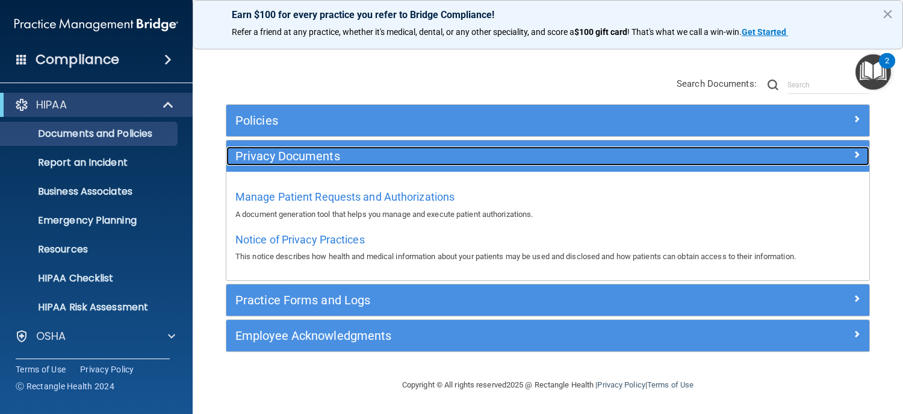
scroll to position [79, 0]
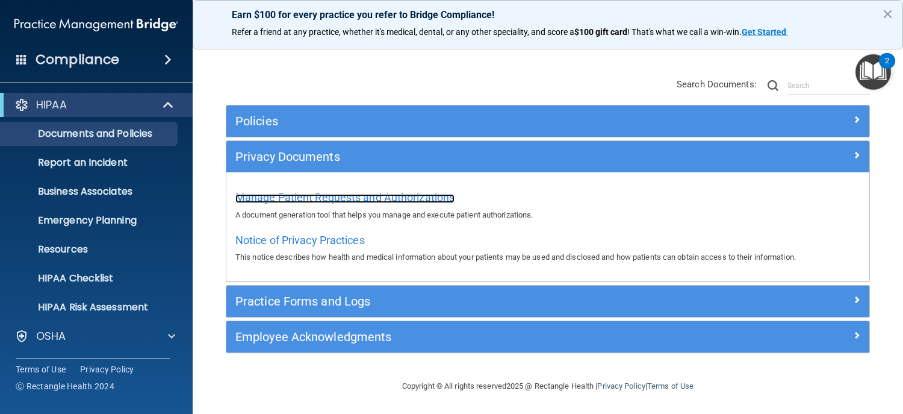
click at [340, 199] on span "Manage Patient Requests and Authorizations" at bounding box center [344, 197] width 219 height 13
